Goal: Task Accomplishment & Management: Manage account settings

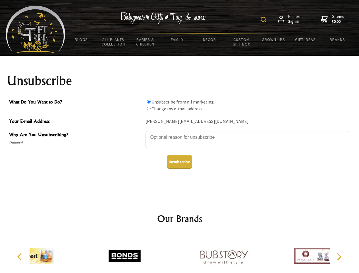
click at [264, 20] on img at bounding box center [263, 20] width 6 height 6
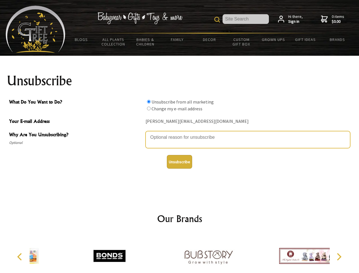
click at [179, 133] on textarea "Why Are You Unsubscribing?" at bounding box center [247, 139] width 204 height 17
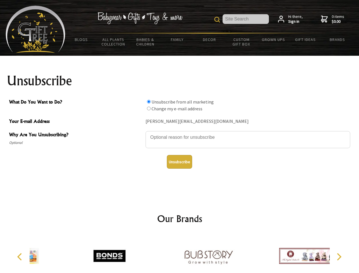
click at [149, 101] on input "What Do You Want to Do?" at bounding box center [149, 102] width 4 height 4
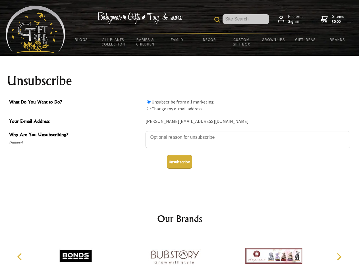
click at [149, 108] on input "What Do You Want to Do?" at bounding box center [149, 108] width 4 height 4
radio input "true"
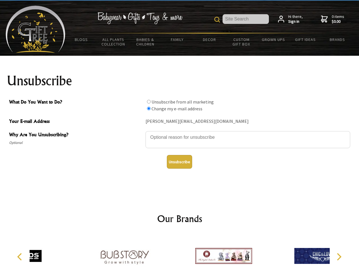
click at [179, 162] on button "Unsubscribe" at bounding box center [179, 162] width 25 height 14
click at [179, 253] on div at bounding box center [223, 256] width 99 height 44
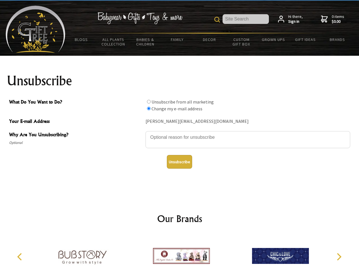
click at [20, 256] on icon "Previous" at bounding box center [19, 256] width 7 height 7
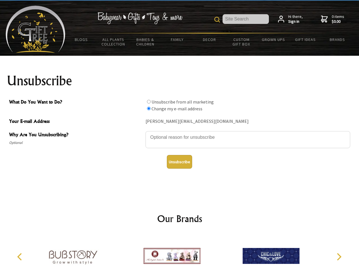
click at [338, 256] on icon "Next" at bounding box center [338, 256] width 7 height 7
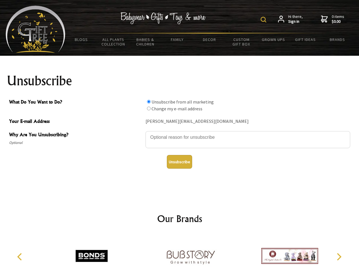
click at [264, 20] on img at bounding box center [263, 20] width 6 height 6
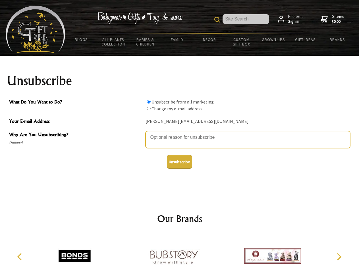
click at [179, 133] on textarea "Why Are You Unsubscribing?" at bounding box center [247, 139] width 204 height 17
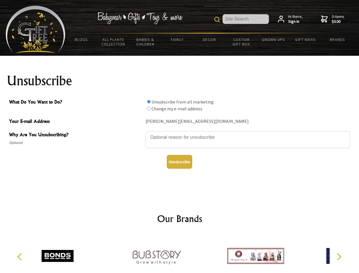
click at [149, 101] on input "What Do You Want to Do?" at bounding box center [149, 102] width 4 height 4
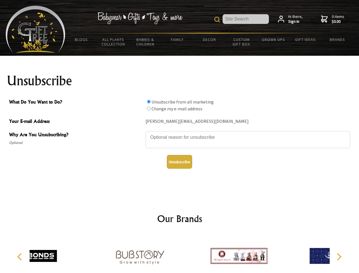
click at [149, 108] on input "What Do You Want to Do?" at bounding box center [149, 108] width 4 height 4
radio input "true"
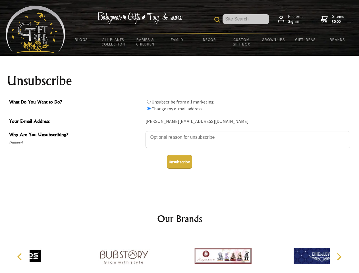
click at [179, 162] on button "Unsubscribe" at bounding box center [179, 162] width 25 height 14
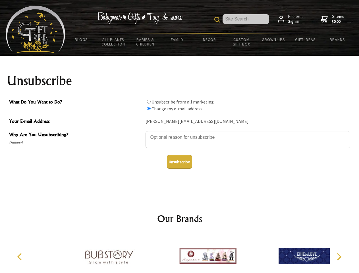
click at [20, 256] on icon "Previous" at bounding box center [19, 256] width 7 height 7
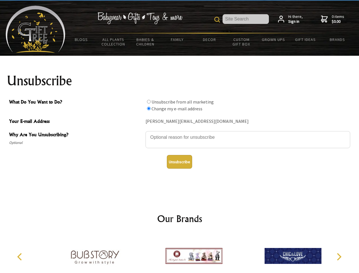
click at [338, 256] on icon "Next" at bounding box center [338, 256] width 7 height 7
